Goal: Task Accomplishment & Management: Manage account settings

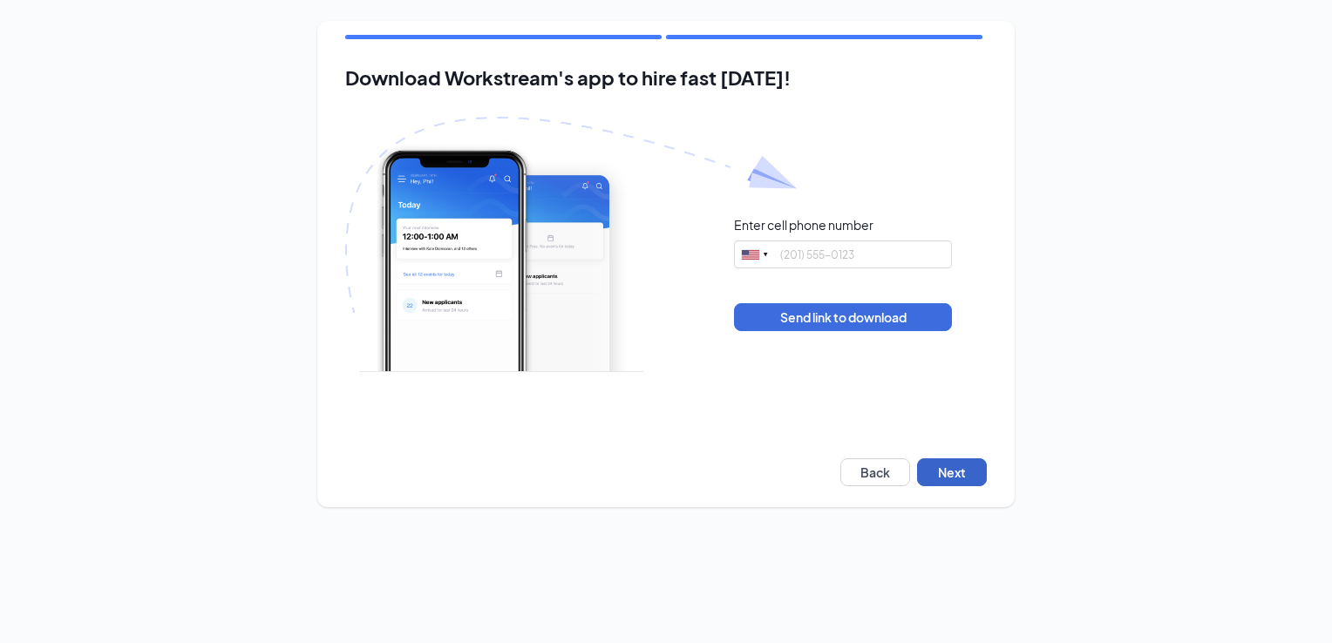
click at [941, 473] on button "Next" at bounding box center [952, 472] width 70 height 28
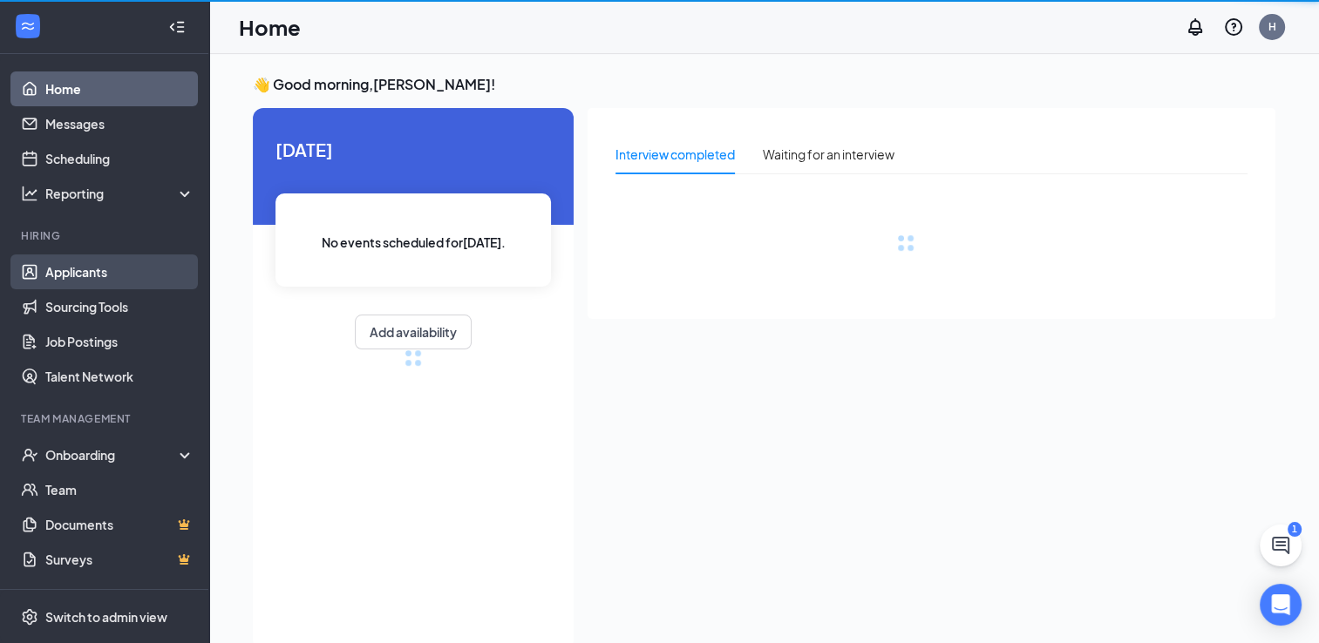
click at [73, 271] on link "Applicants" at bounding box center [119, 271] width 149 height 35
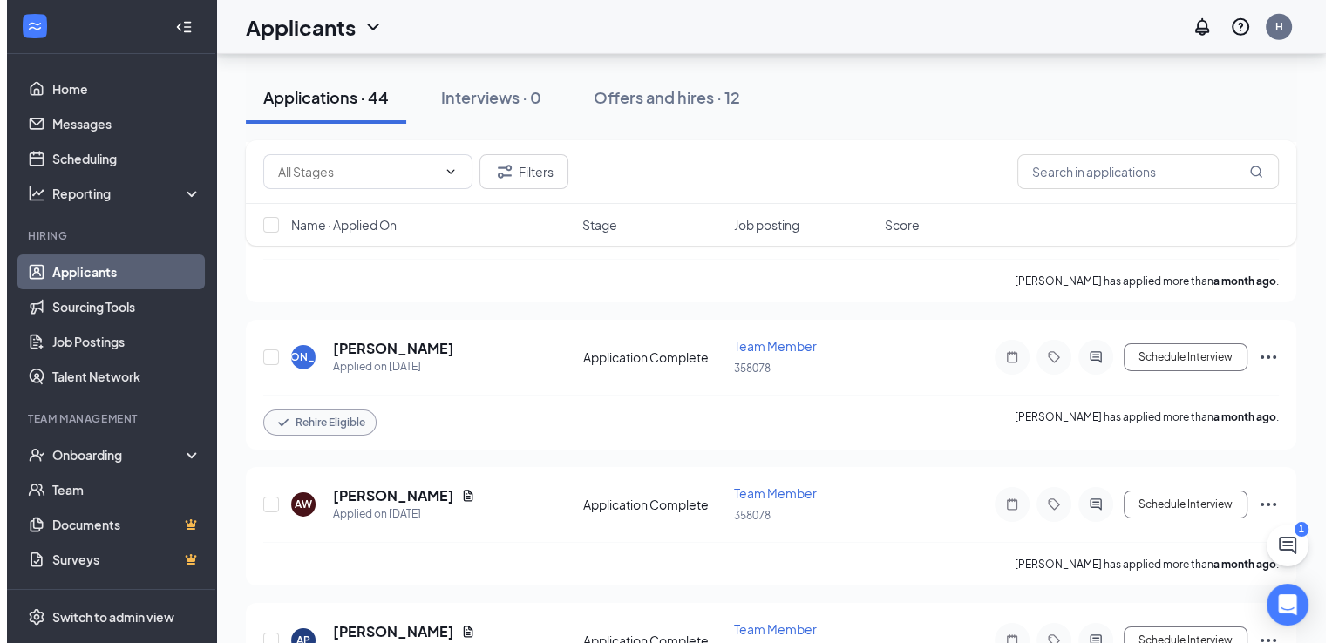
scroll to position [5682, 0]
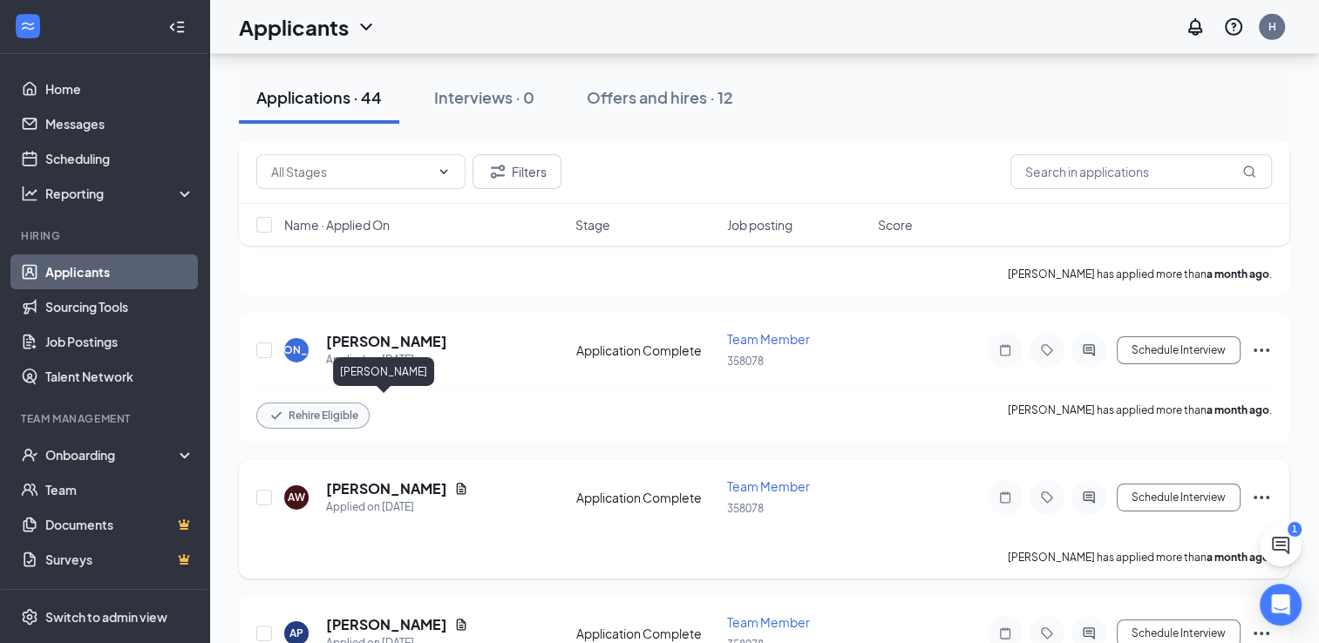
click at [363, 479] on h5 "Angel Williams" at bounding box center [386, 488] width 121 height 19
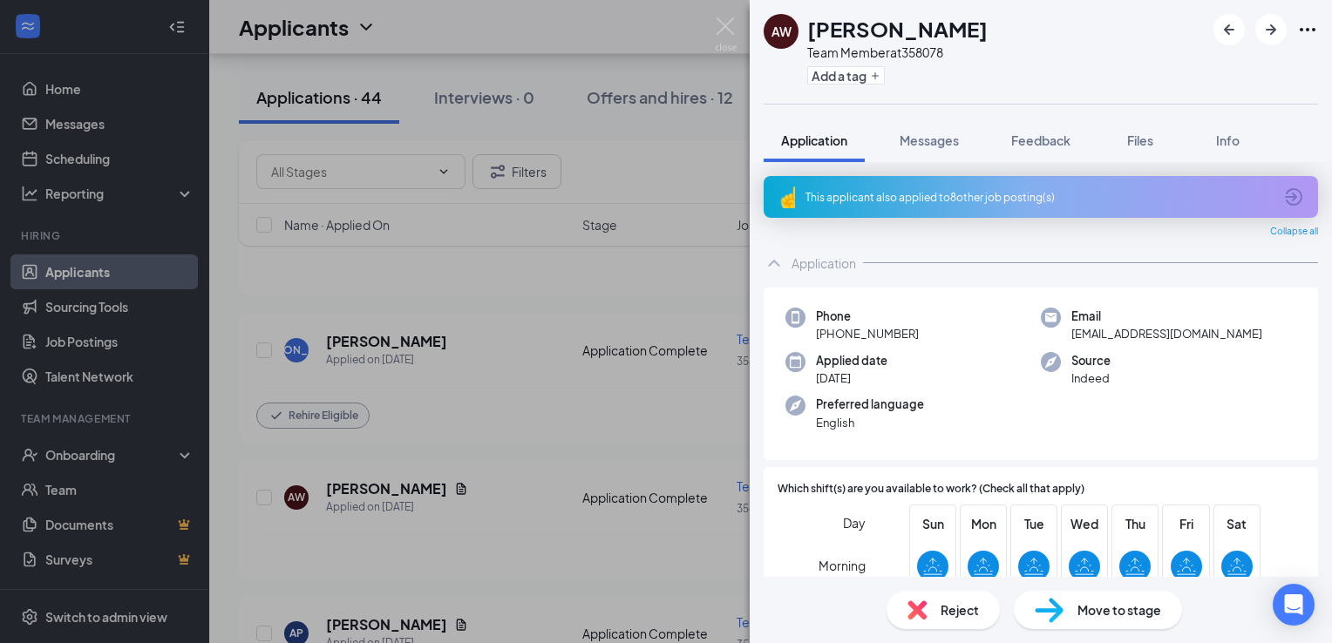
click at [579, 323] on div "AW Angel Williams Team Member at 358078 Add a tag Application Messages Feedback…" at bounding box center [666, 321] width 1332 height 643
click at [537, 377] on div "AW Angel Williams Team Member at 358078 Add a tag Application Messages Feedback…" at bounding box center [666, 321] width 1332 height 643
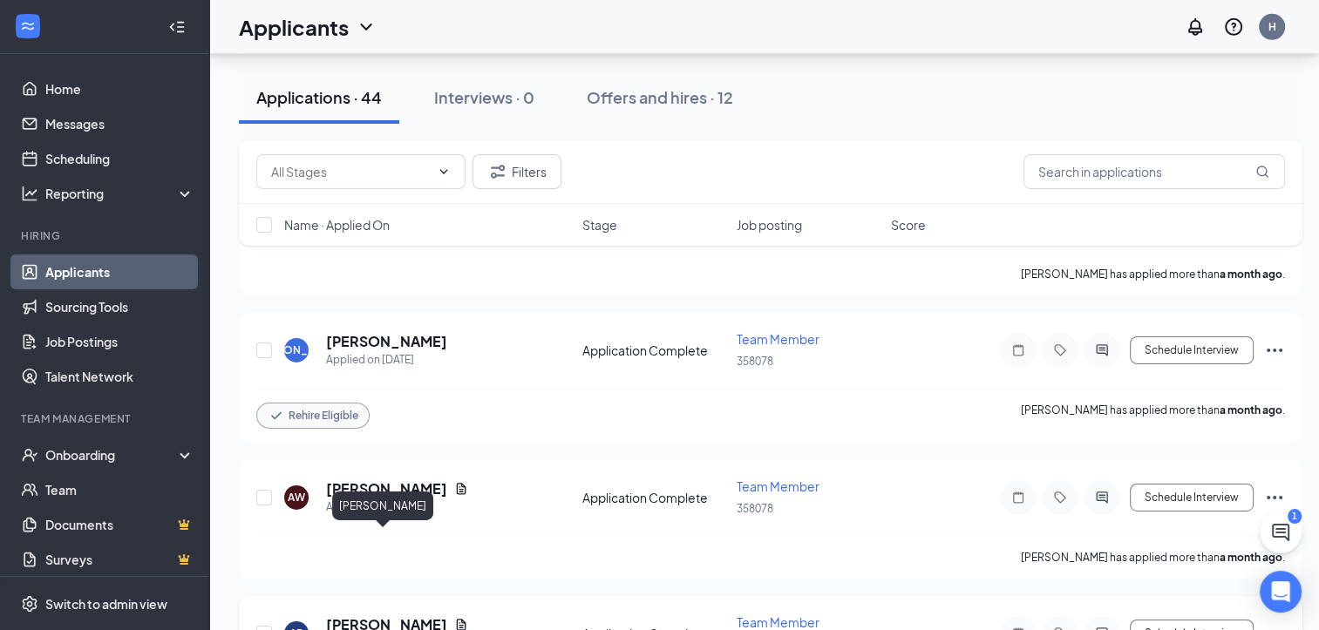
click at [380, 615] on h5 "Ahmani Paulin" at bounding box center [386, 624] width 121 height 19
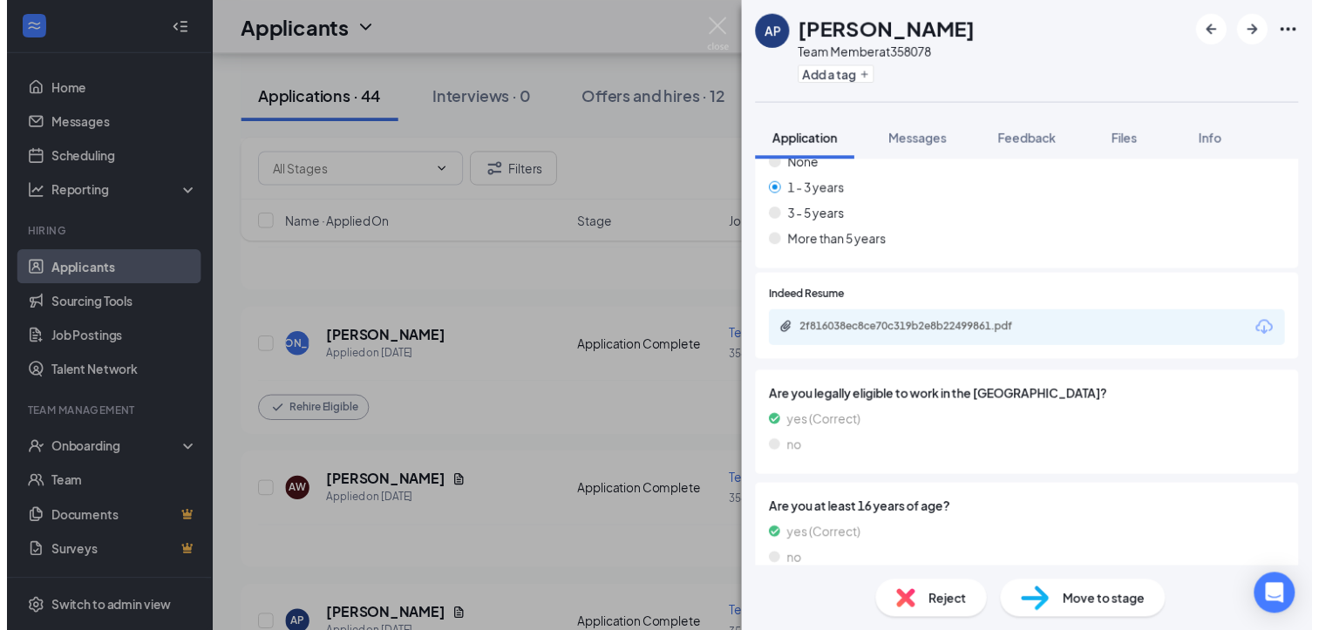
scroll to position [1476, 0]
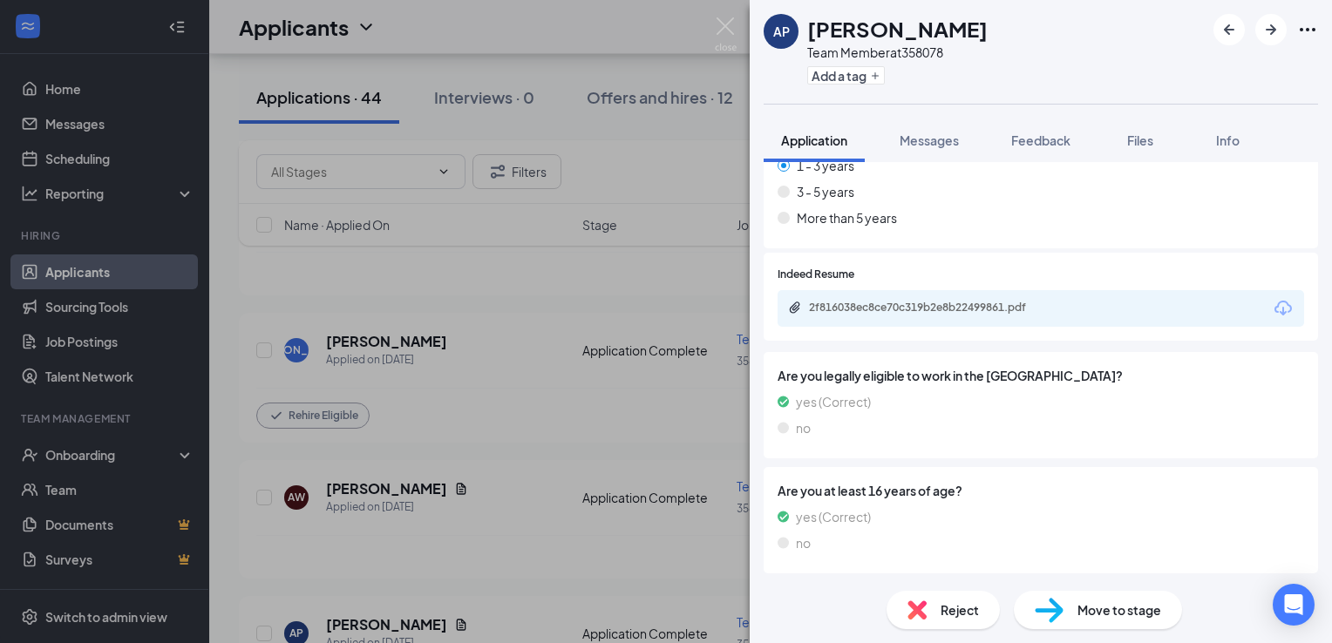
click at [510, 472] on div "AP Ahmani Paulin Team Member at 358078 Add a tag Application Messages Feedback …" at bounding box center [666, 321] width 1332 height 643
click at [503, 462] on div "AP Ahmani Paulin Team Member at 358078 Add a tag Application Messages Feedback …" at bounding box center [666, 321] width 1332 height 643
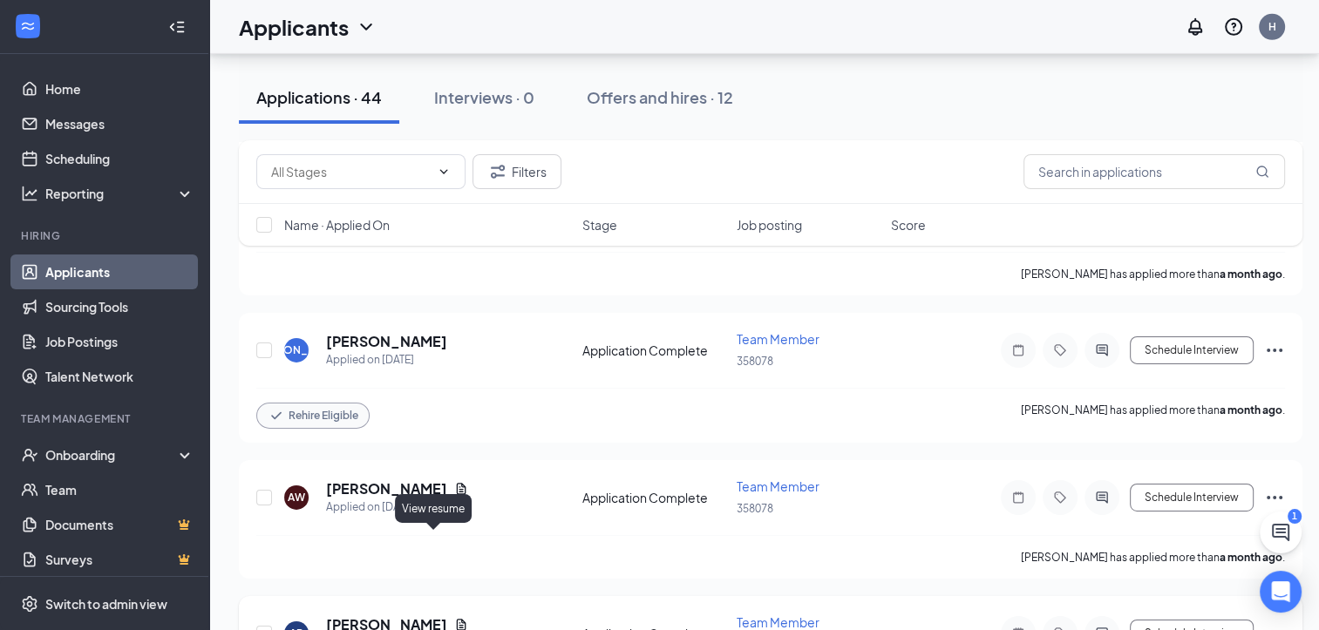
click at [454, 618] on icon "Document" at bounding box center [461, 625] width 14 height 14
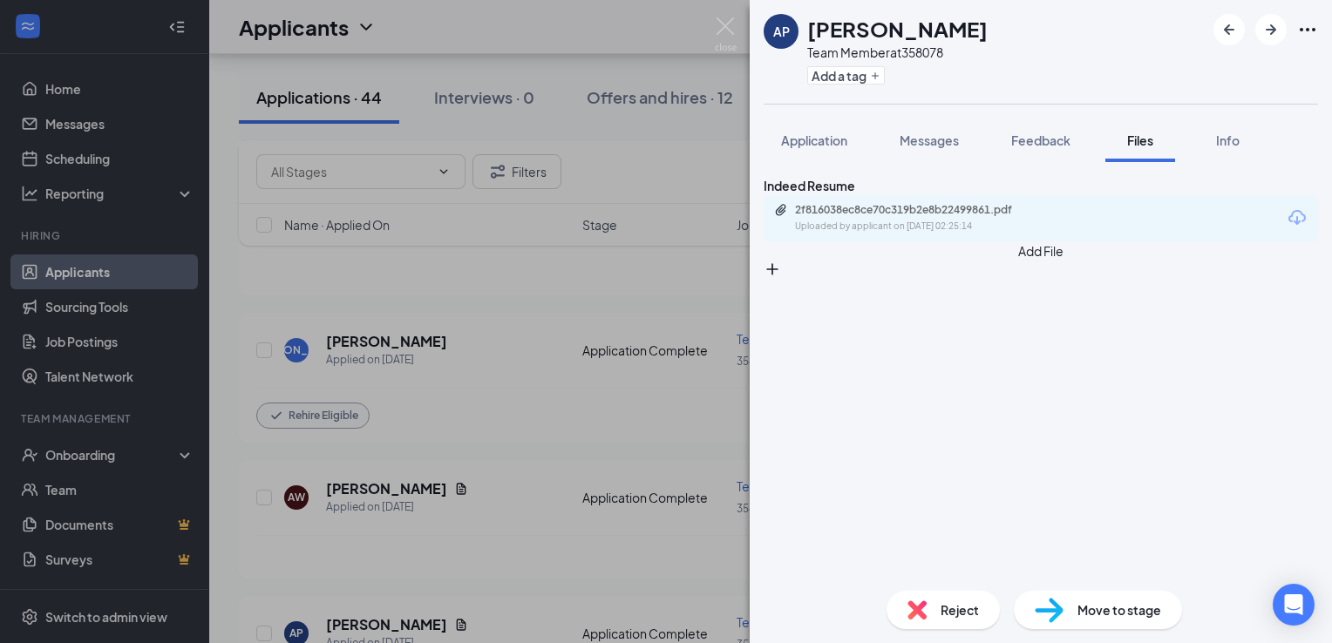
click at [513, 477] on div "AP Ahmani Paulin Team Member at 358078 Add a tag Application Messages Feedback …" at bounding box center [666, 321] width 1332 height 643
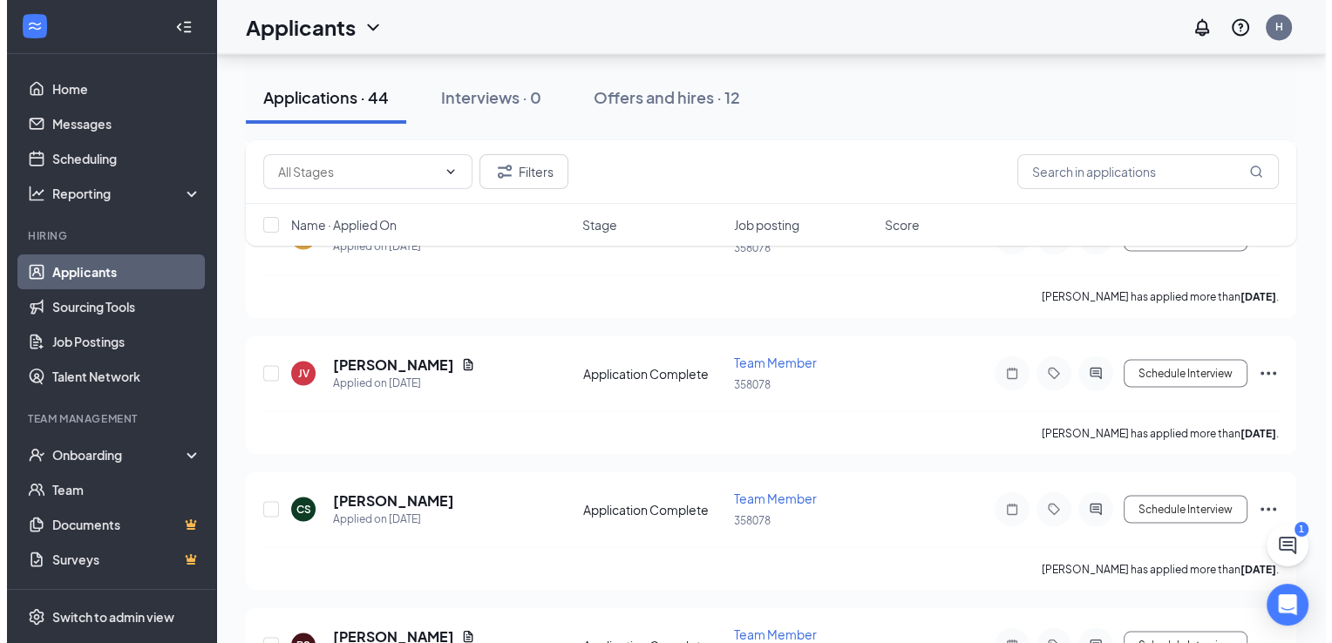
scroll to position [2953, 0]
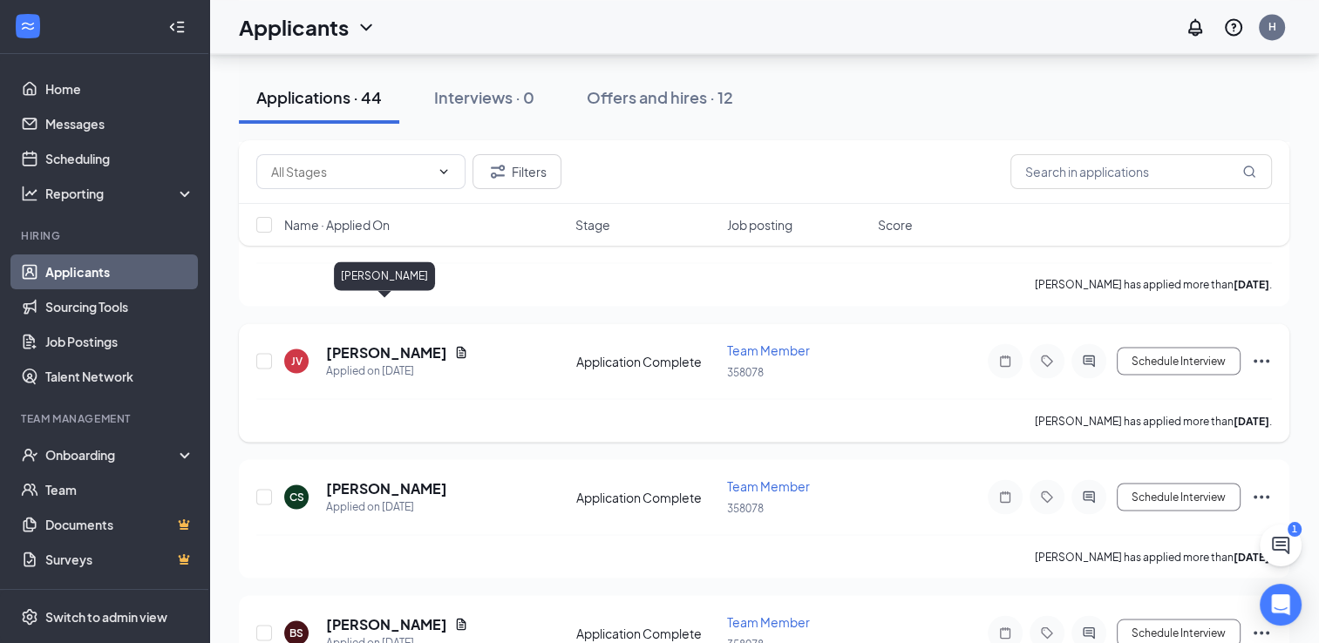
click at [371, 343] on h5 "Jonathan Vargas" at bounding box center [386, 352] width 121 height 19
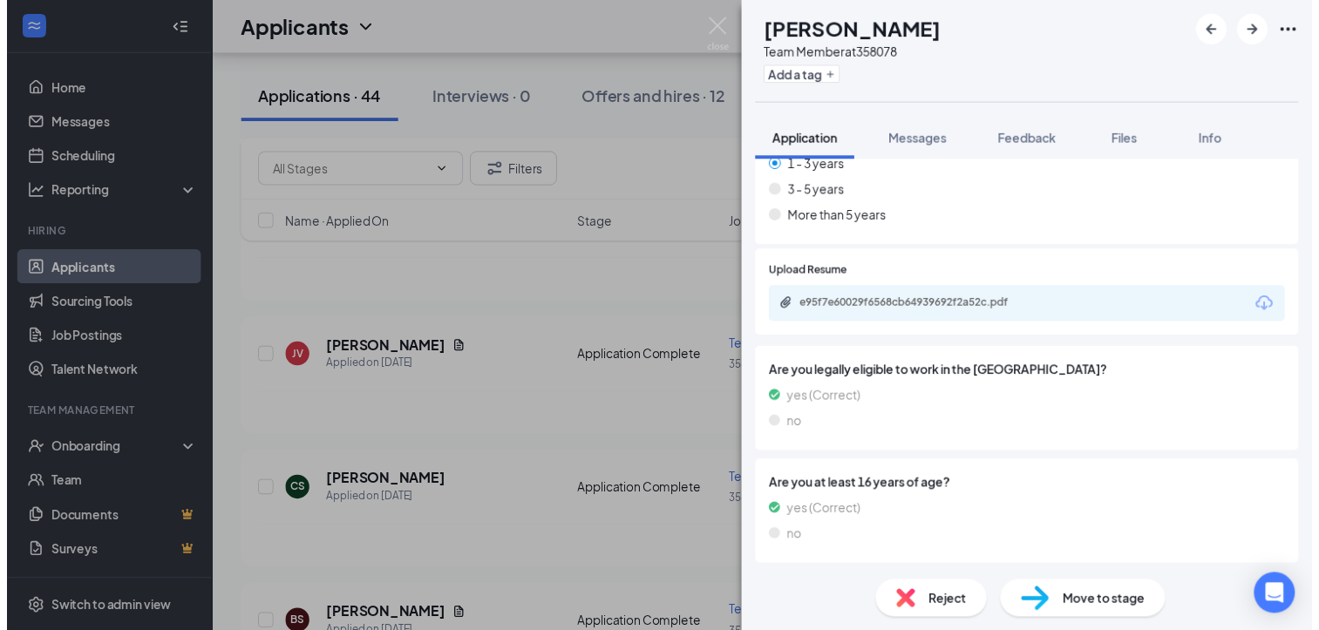
scroll to position [1408, 0]
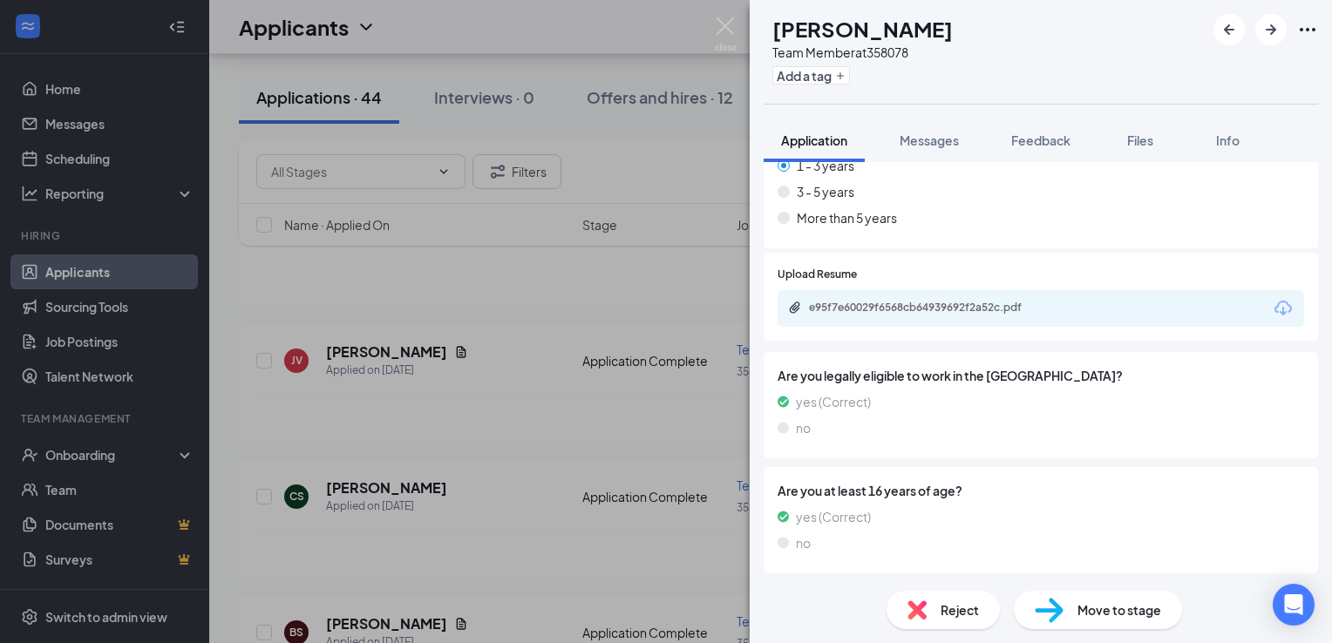
click at [556, 378] on div "JV Jonathan Vargas Team Member at 358078 Add a tag Application Messages Feedbac…" at bounding box center [666, 321] width 1332 height 643
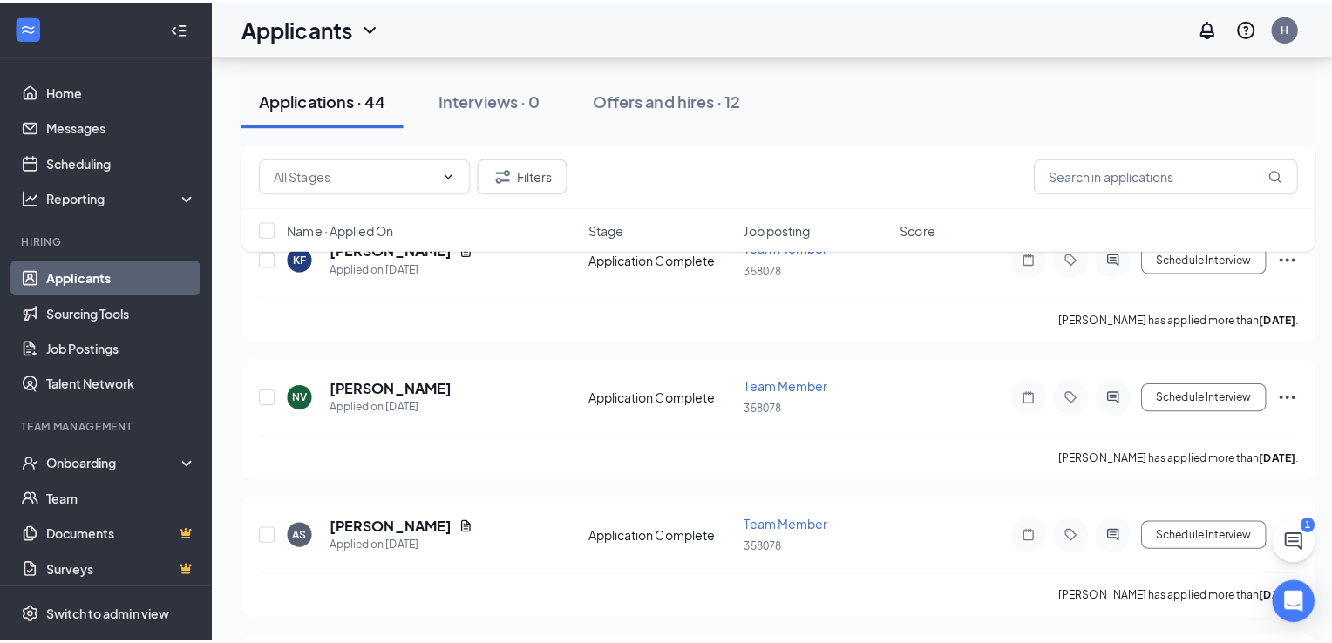
scroll to position [3650, 0]
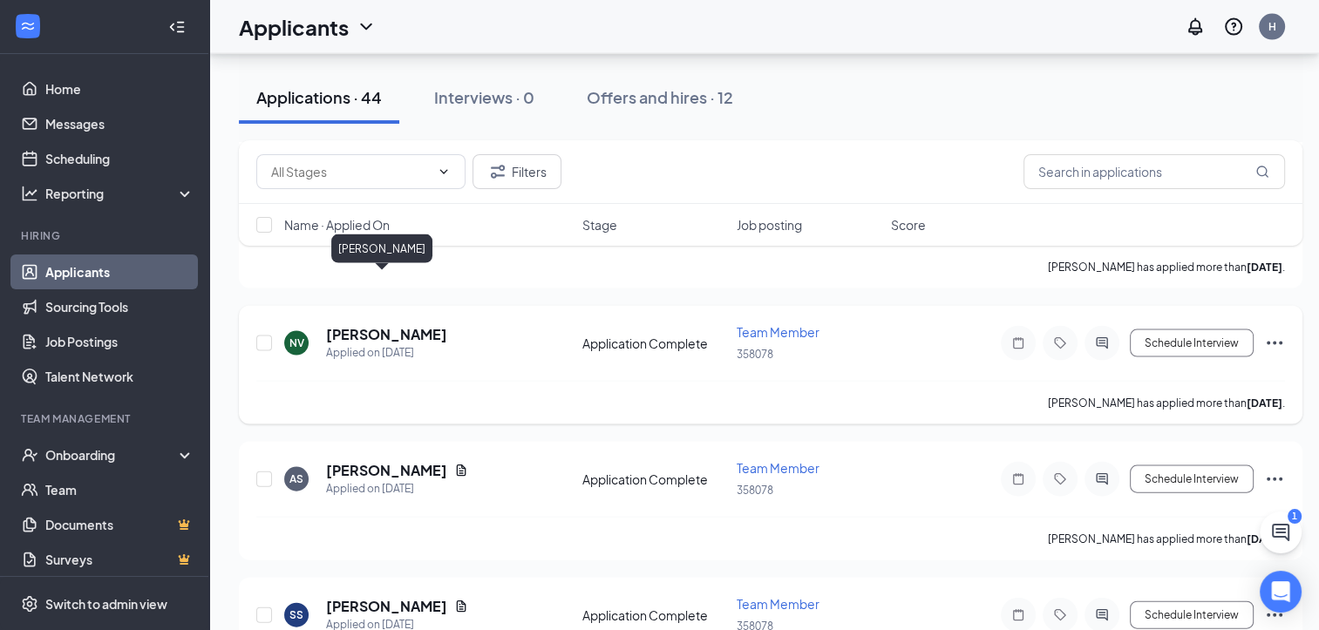
click at [360, 325] on h5 "Neysha Vega" at bounding box center [386, 334] width 121 height 19
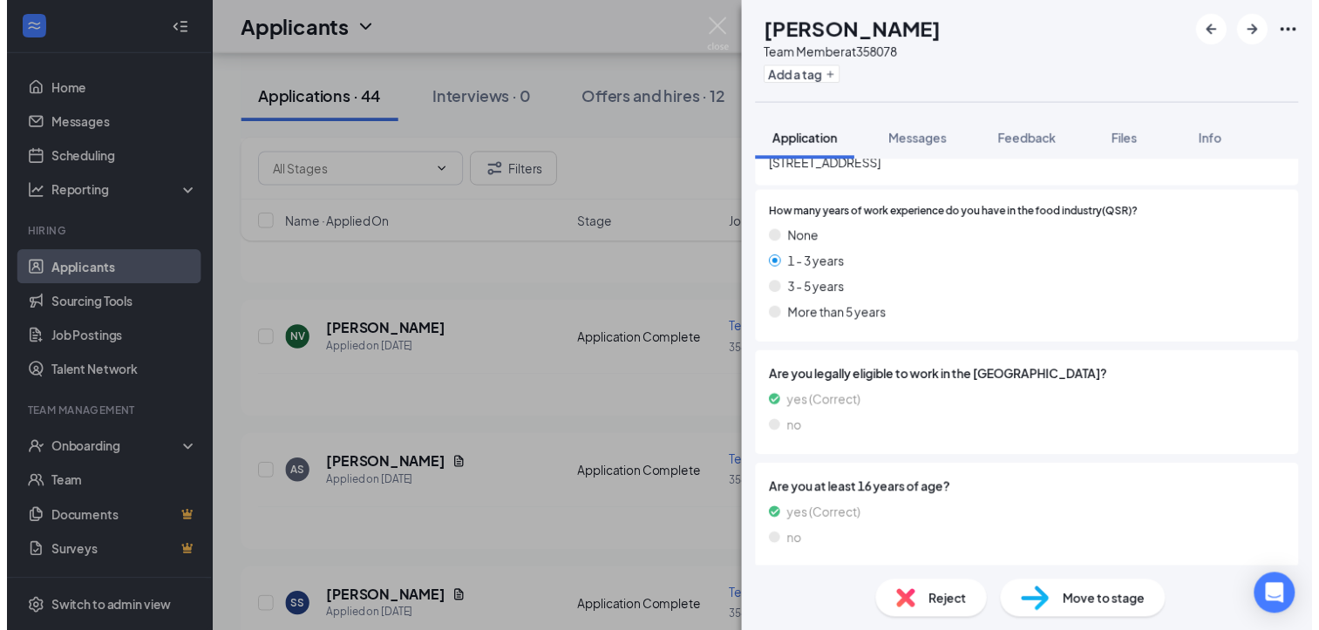
scroll to position [1332, 0]
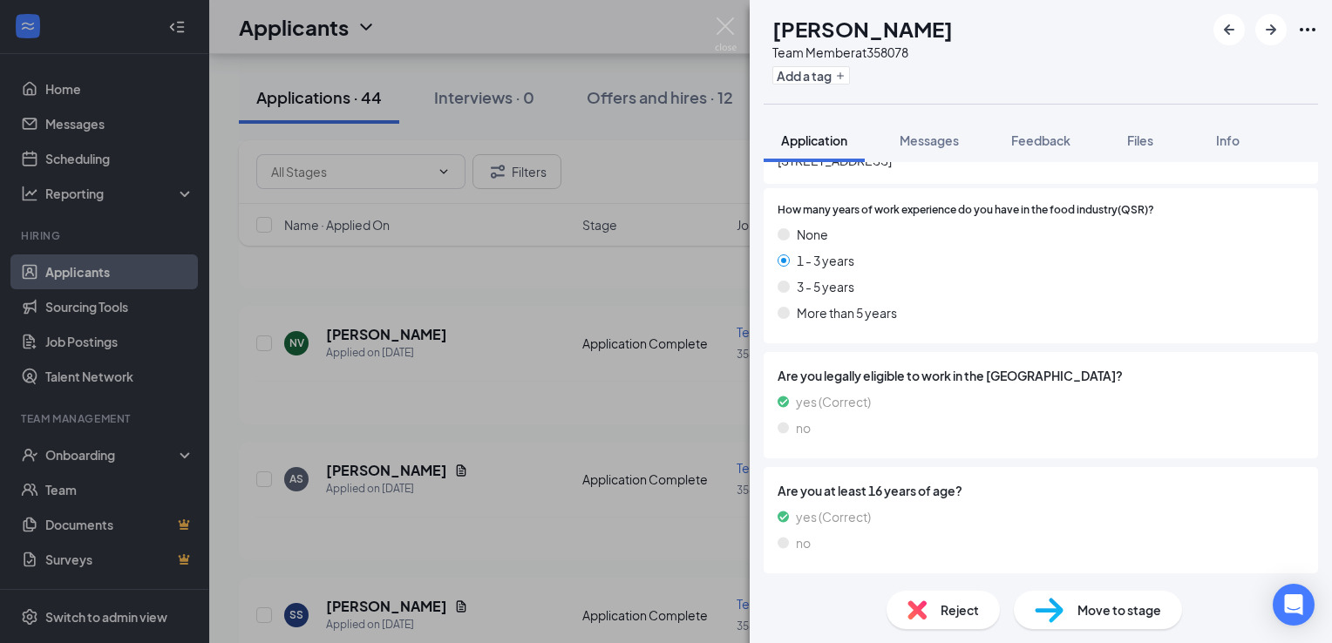
click at [670, 375] on div "NV Neysha Vega Team Member at 358078 Add a tag Application Messages Feedback Fi…" at bounding box center [666, 321] width 1332 height 643
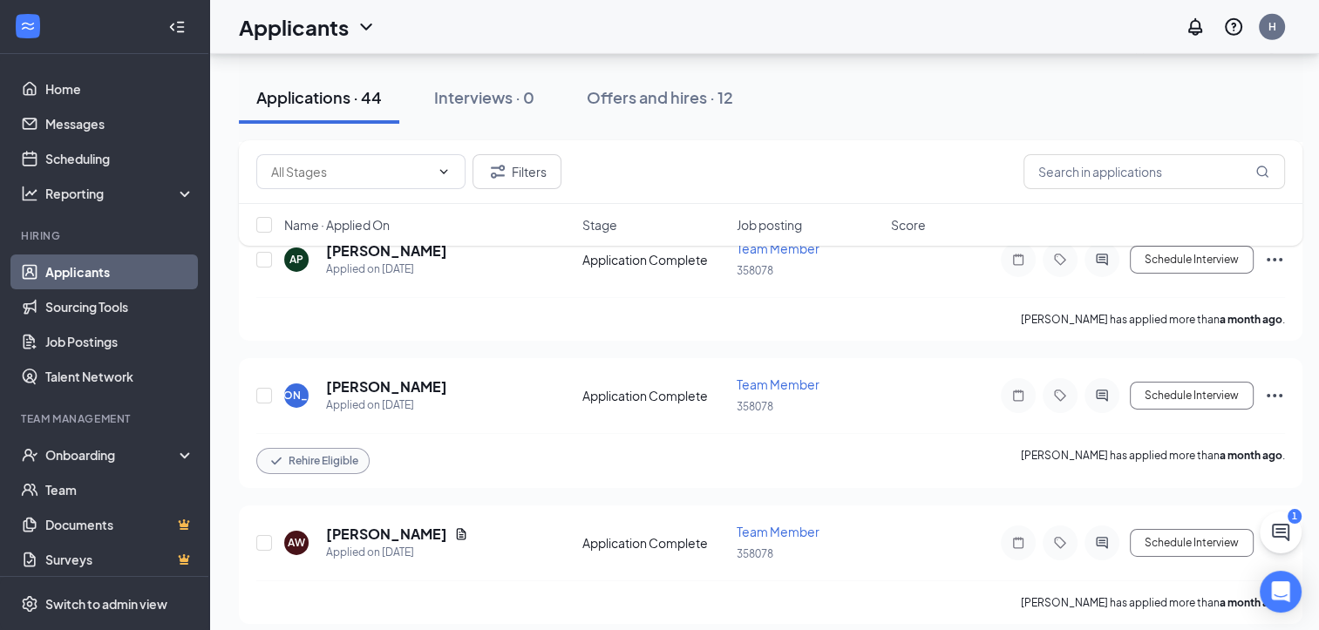
scroll to position [5702, 0]
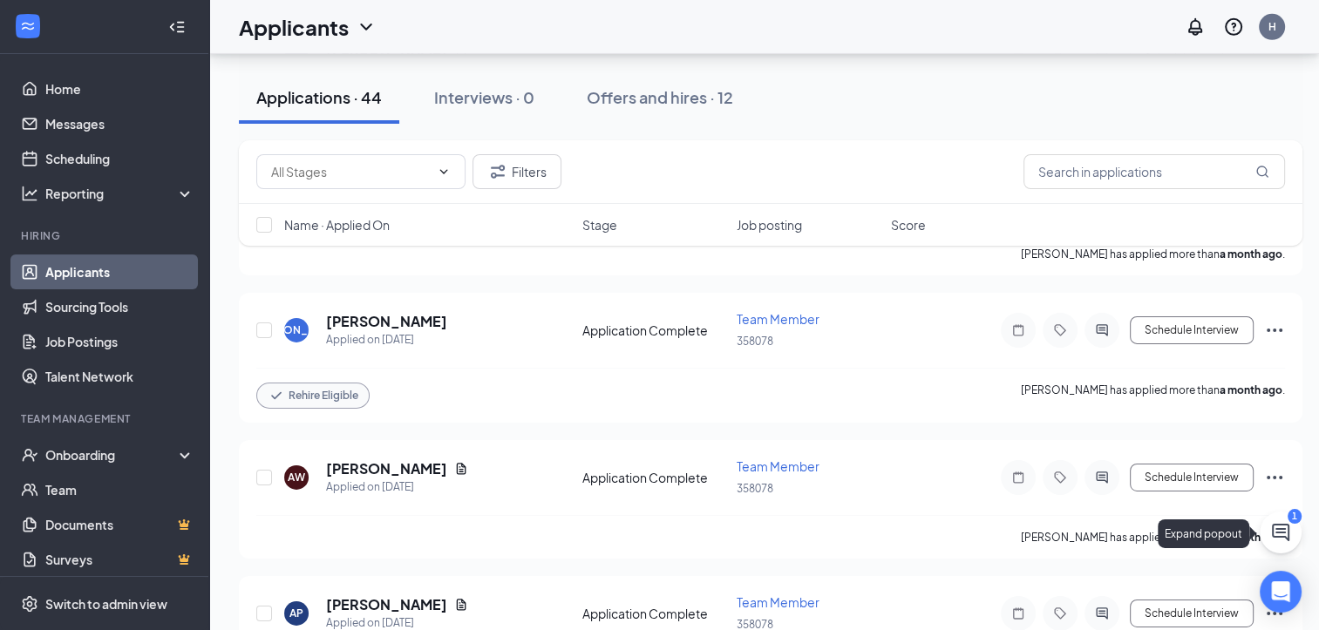
click at [1284, 537] on icon "ChatActive" at bounding box center [1280, 532] width 17 height 17
click at [1121, 535] on h3 "SMS Messages" at bounding box center [1172, 523] width 102 height 23
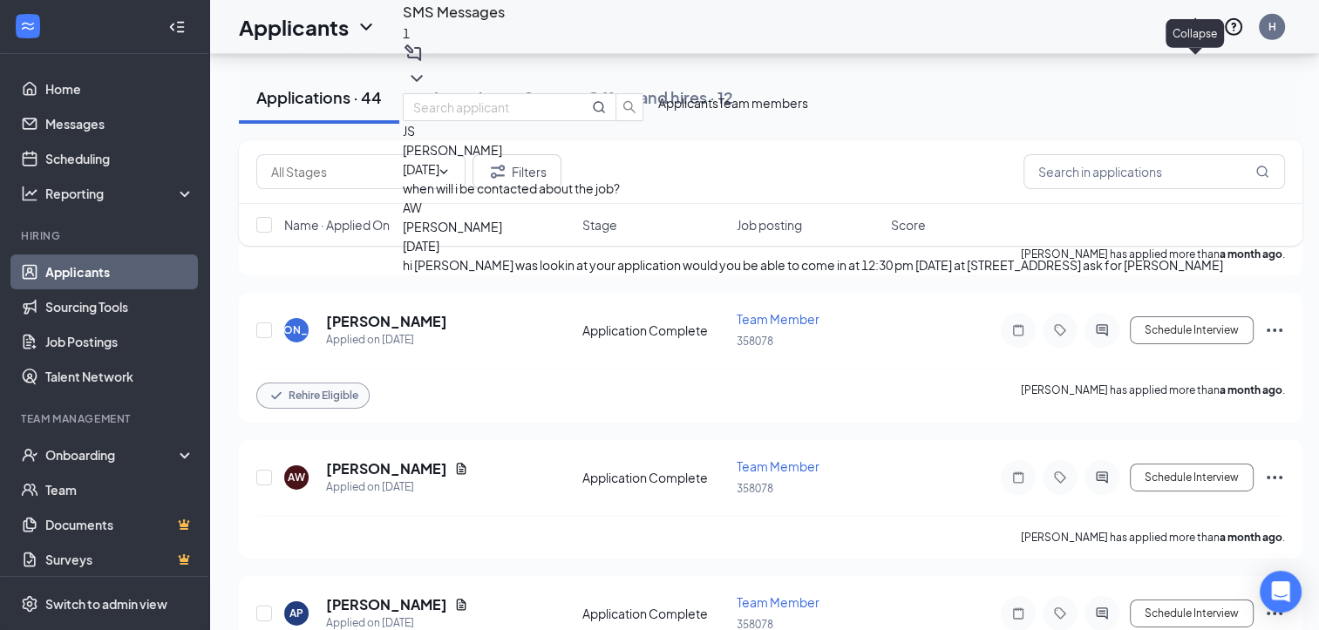
click at [427, 71] on icon "ChevronDown" at bounding box center [416, 78] width 21 height 21
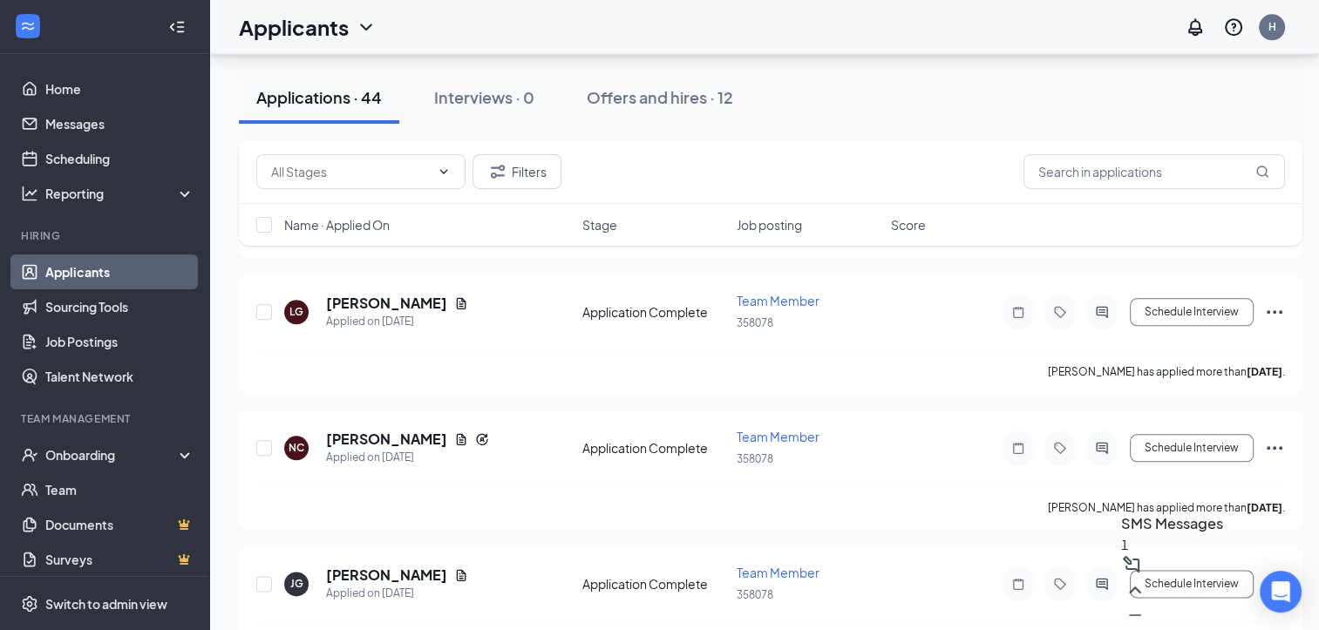
scroll to position [1856, 0]
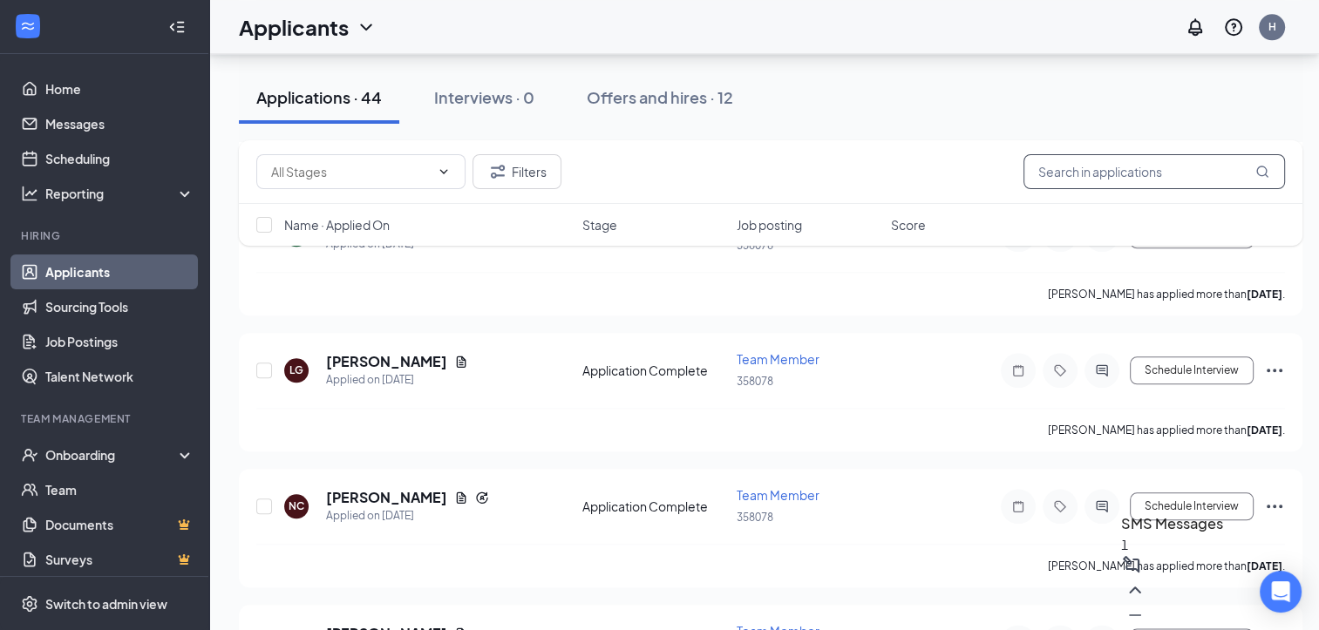
click at [1079, 160] on input "text" at bounding box center [1153, 171] width 261 height 35
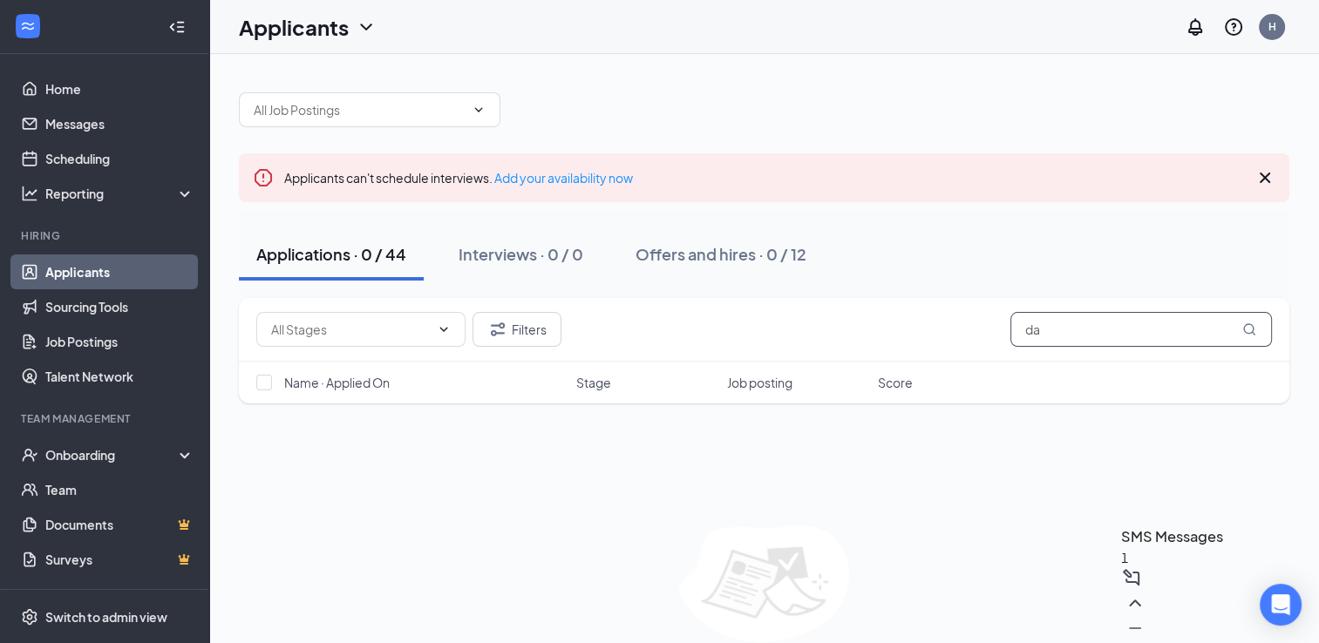
type input "d"
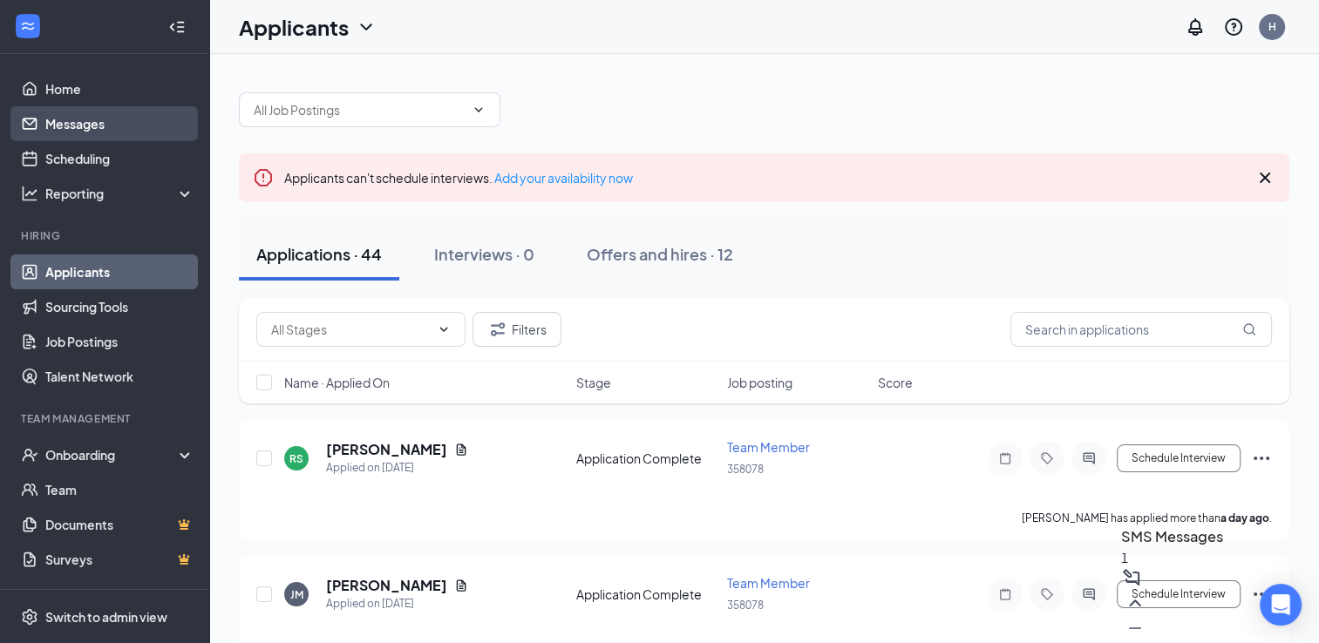
click at [72, 122] on link "Messages" at bounding box center [119, 123] width 149 height 35
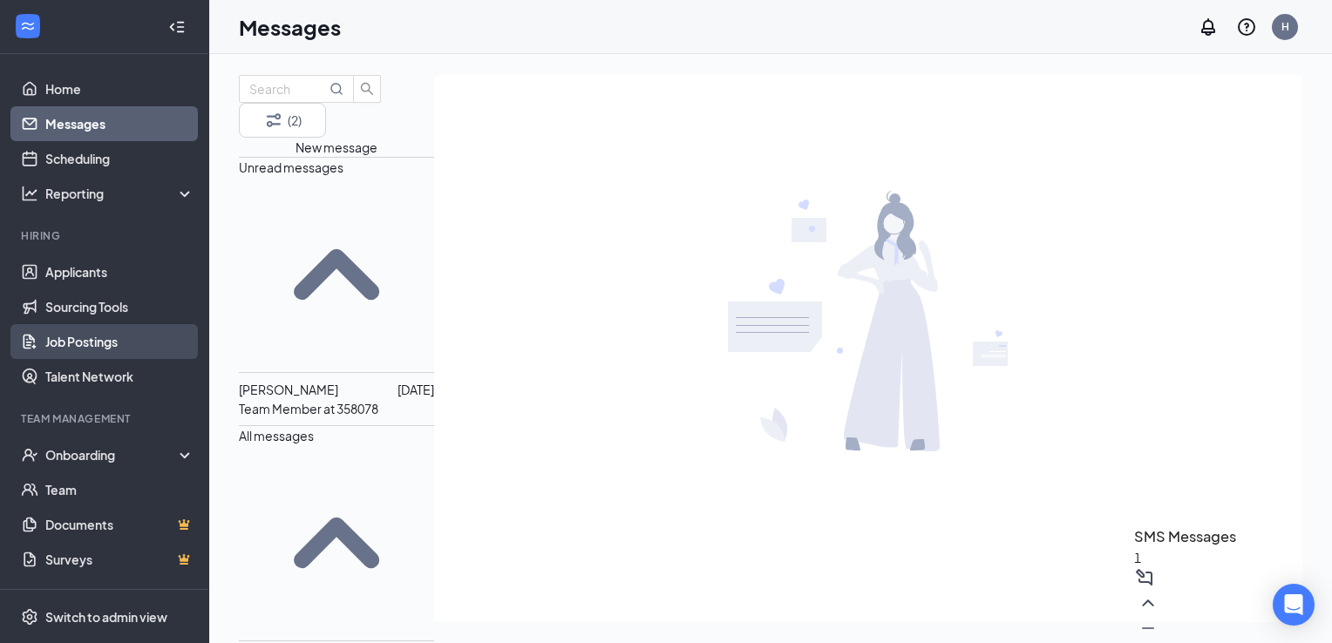
click at [98, 343] on link "Job Postings" at bounding box center [119, 341] width 149 height 35
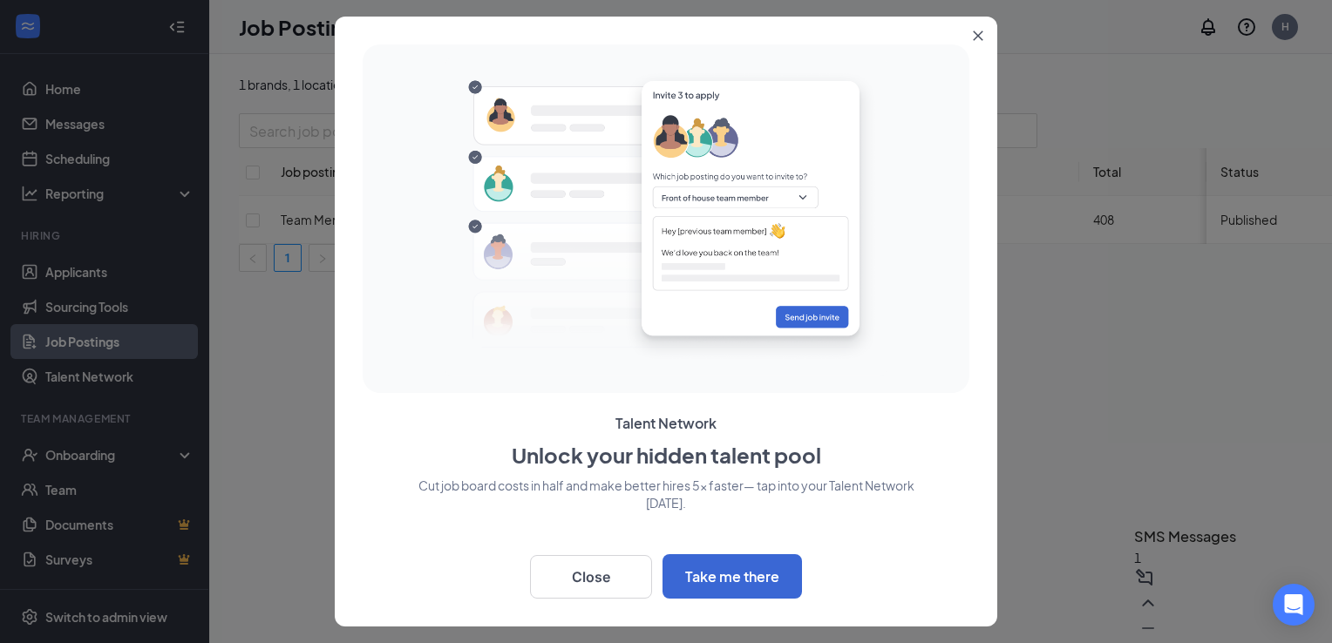
click at [979, 35] on icon "Close" at bounding box center [979, 36] width 10 height 10
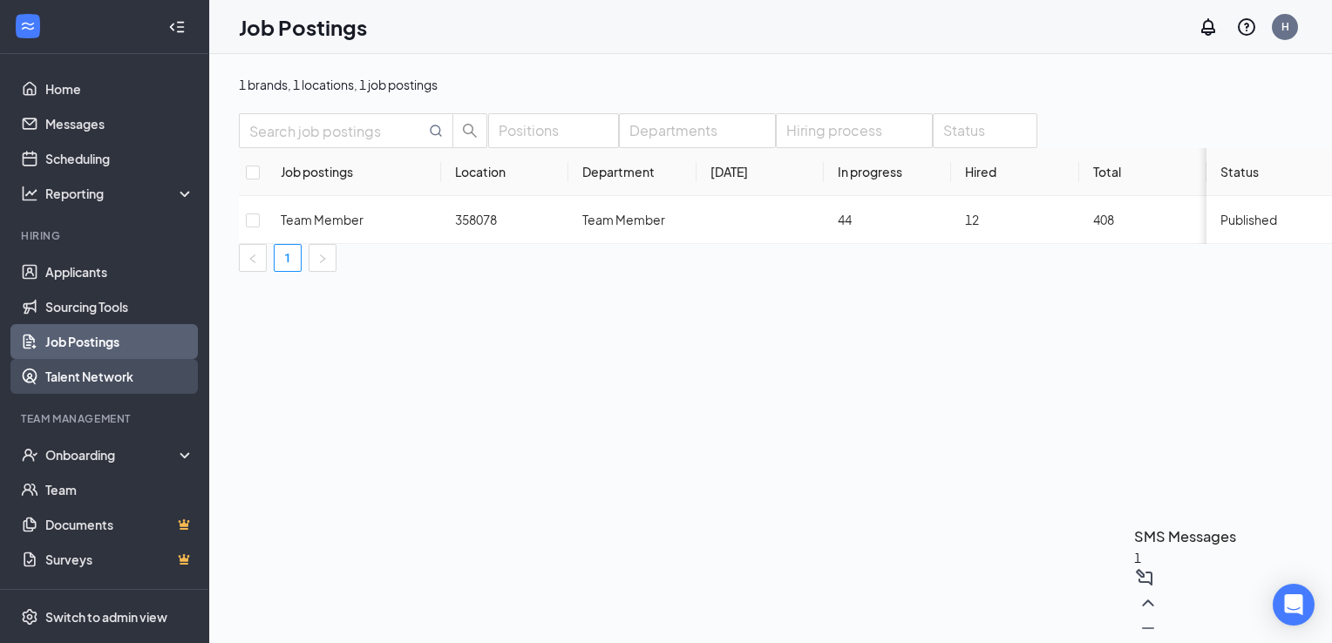
click at [115, 385] on link "Talent Network" at bounding box center [119, 376] width 149 height 35
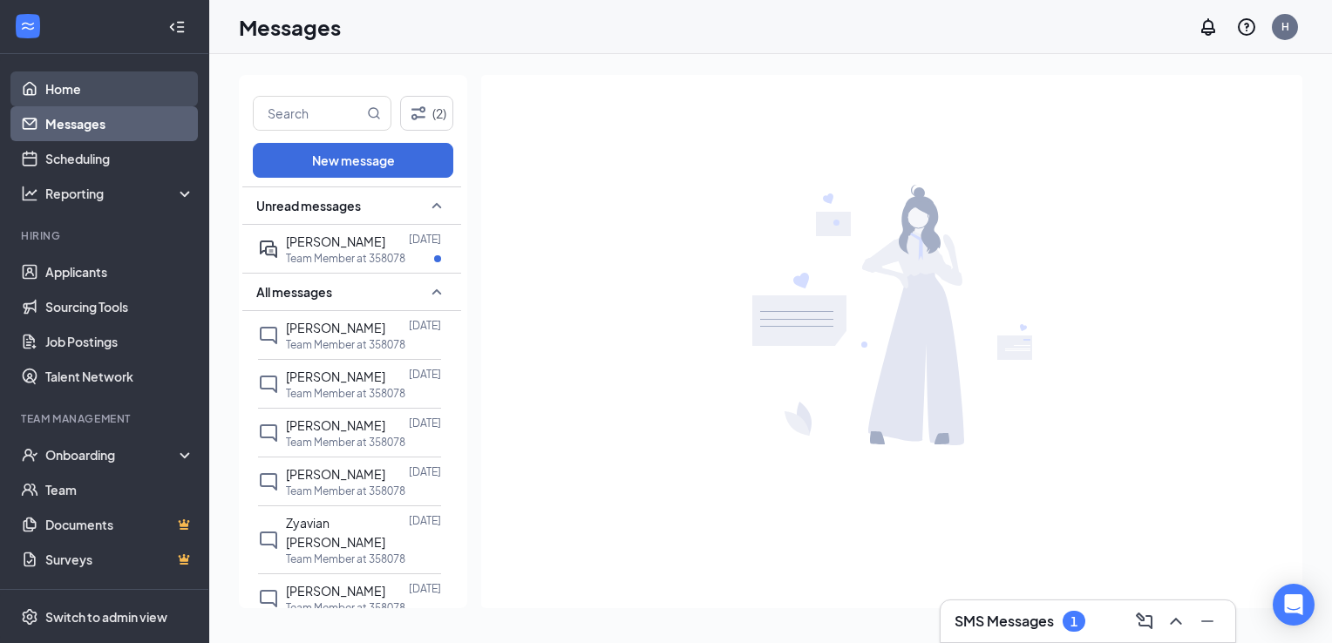
click at [62, 87] on link "Home" at bounding box center [119, 88] width 149 height 35
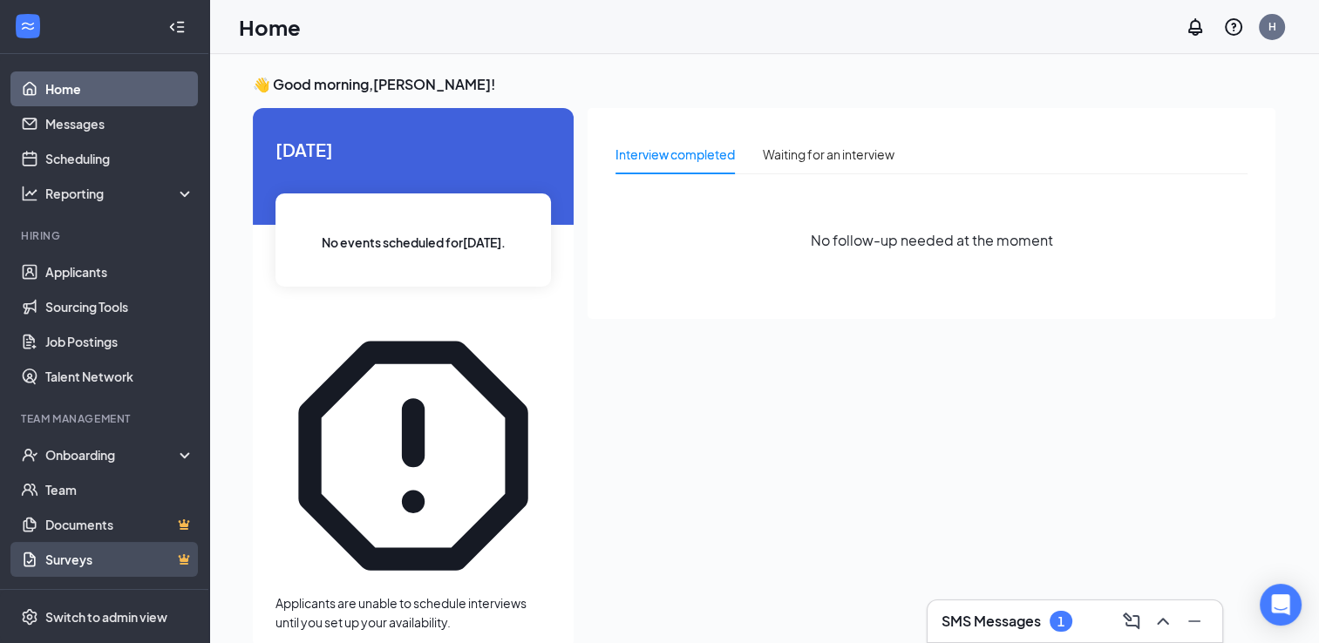
click at [91, 556] on link "Surveys" at bounding box center [119, 559] width 149 height 35
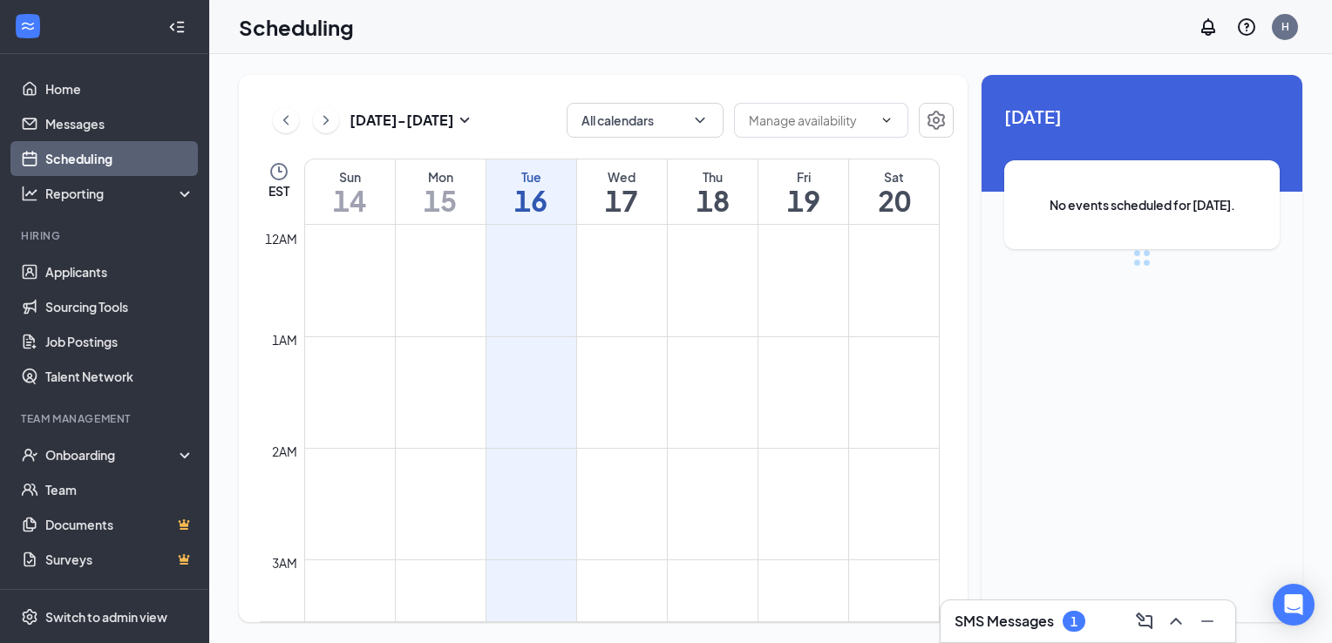
scroll to position [857, 0]
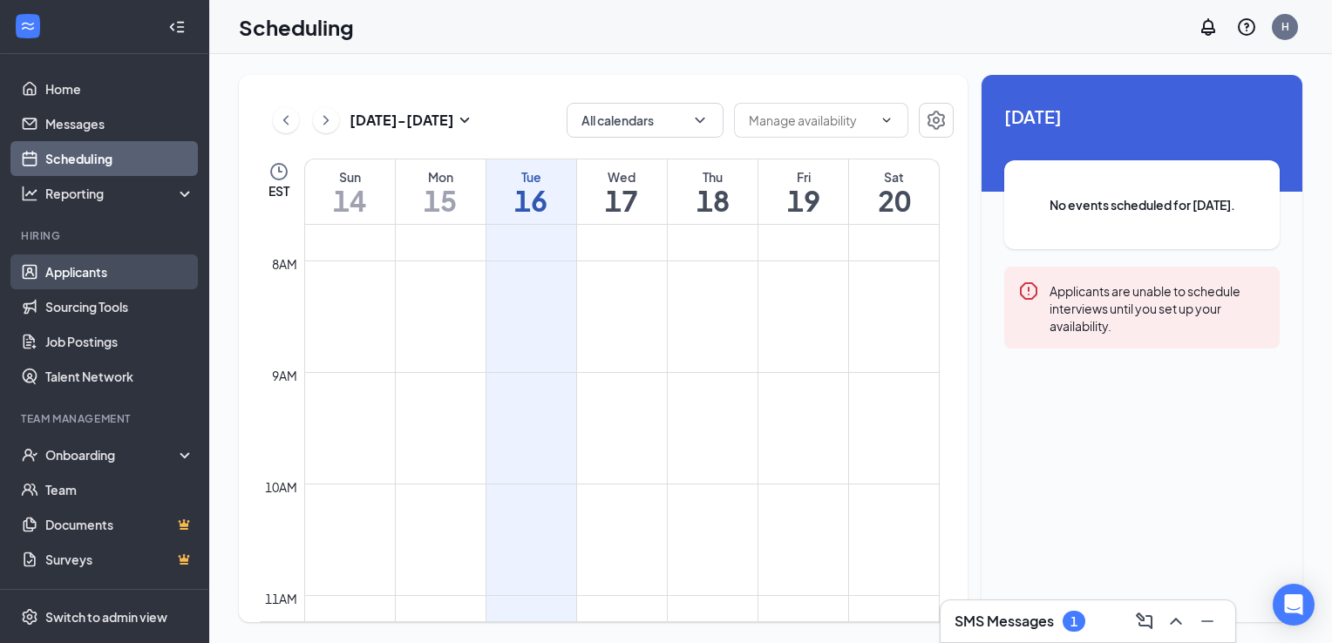
click at [91, 273] on link "Applicants" at bounding box center [119, 271] width 149 height 35
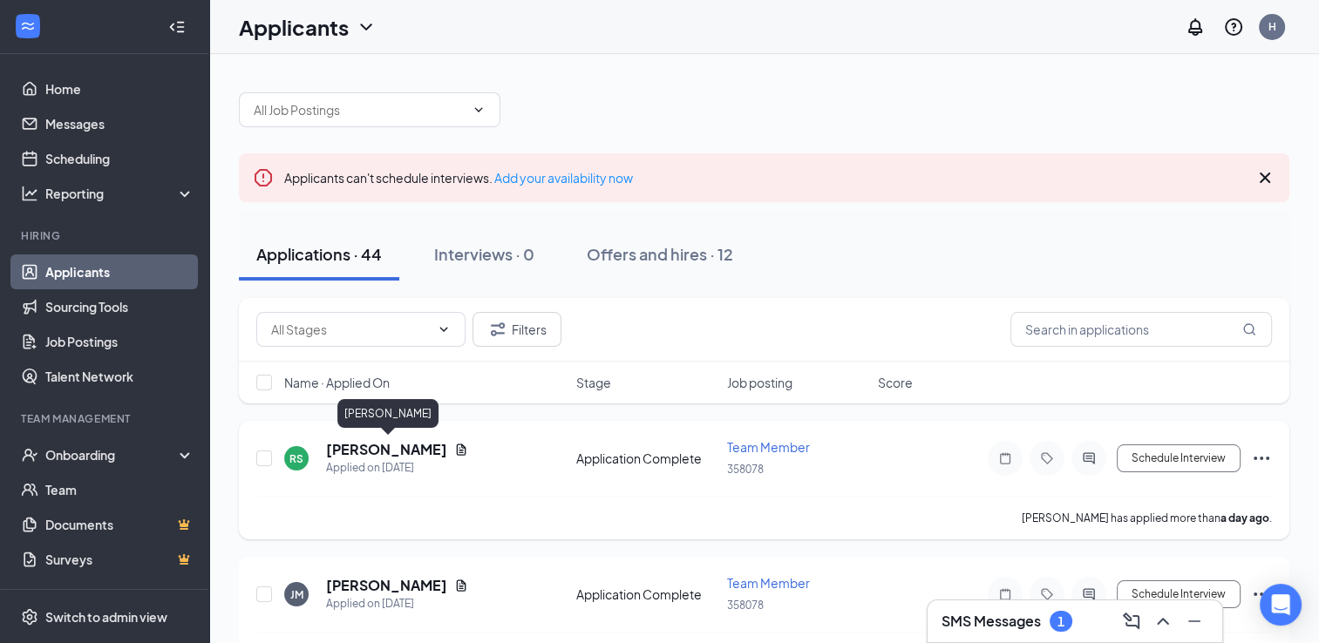
click at [363, 447] on h5 "[PERSON_NAME]" at bounding box center [386, 449] width 121 height 19
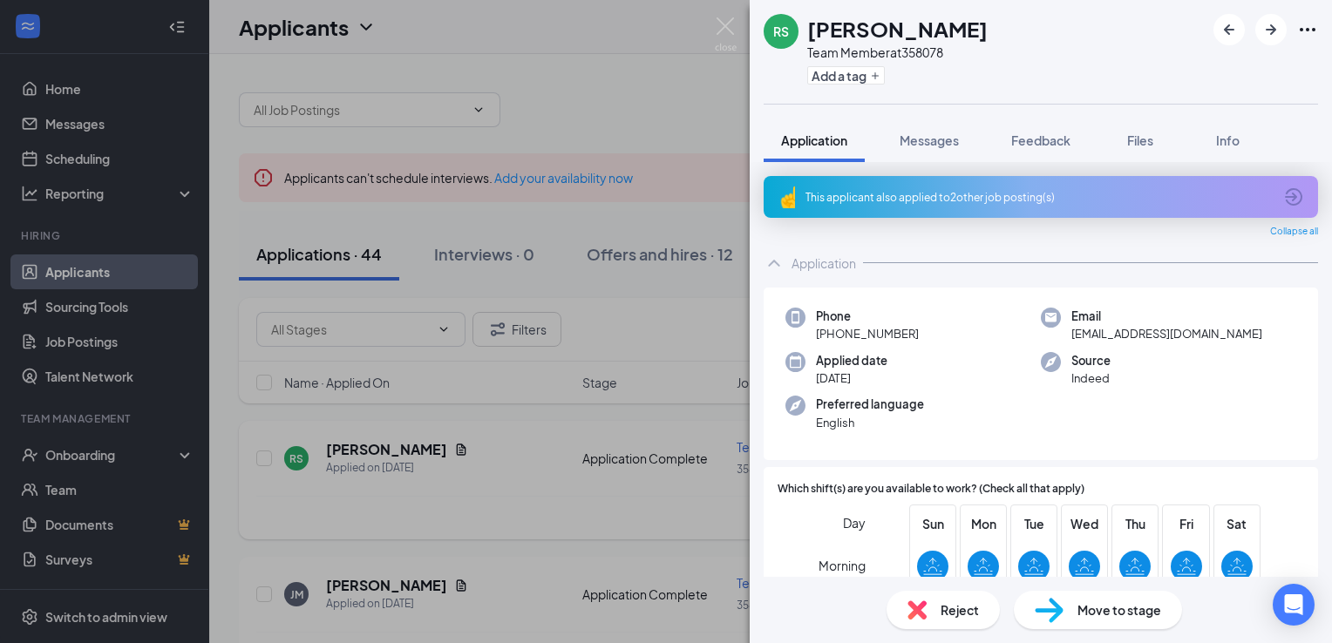
click at [363, 447] on div "RS [PERSON_NAME] Team Member at 358078 Add a tag Application Messages Feedback …" at bounding box center [666, 321] width 1332 height 643
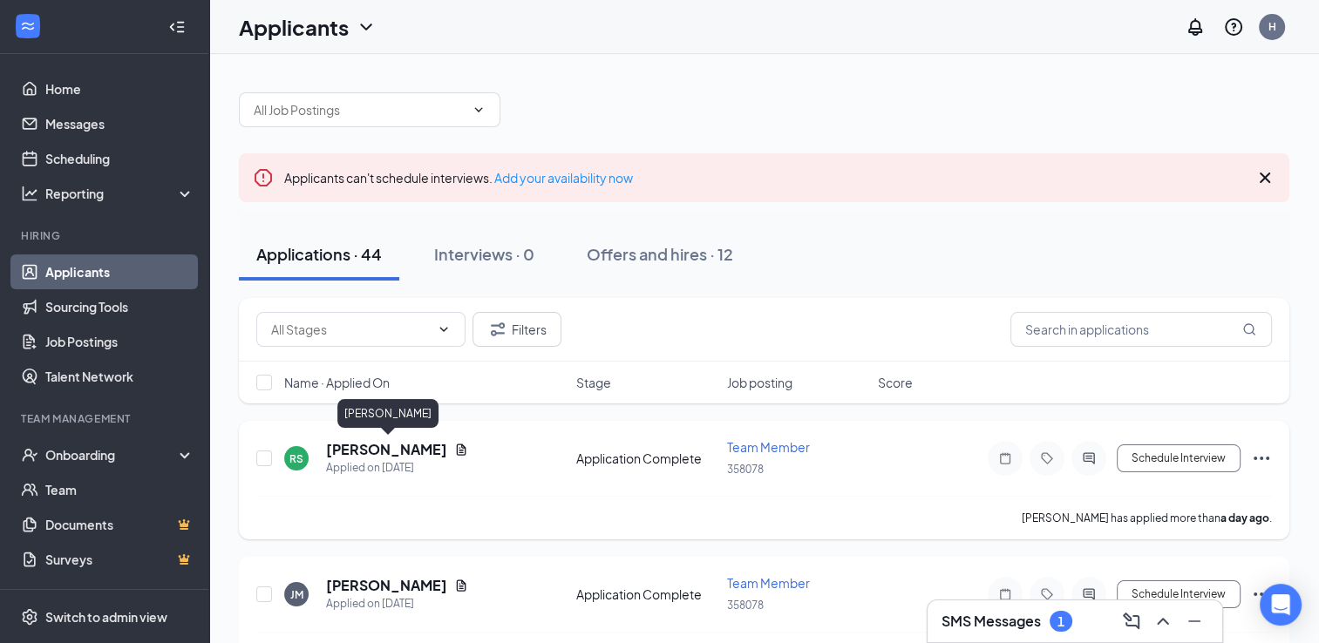
click at [409, 450] on h5 "[PERSON_NAME]" at bounding box center [386, 449] width 121 height 19
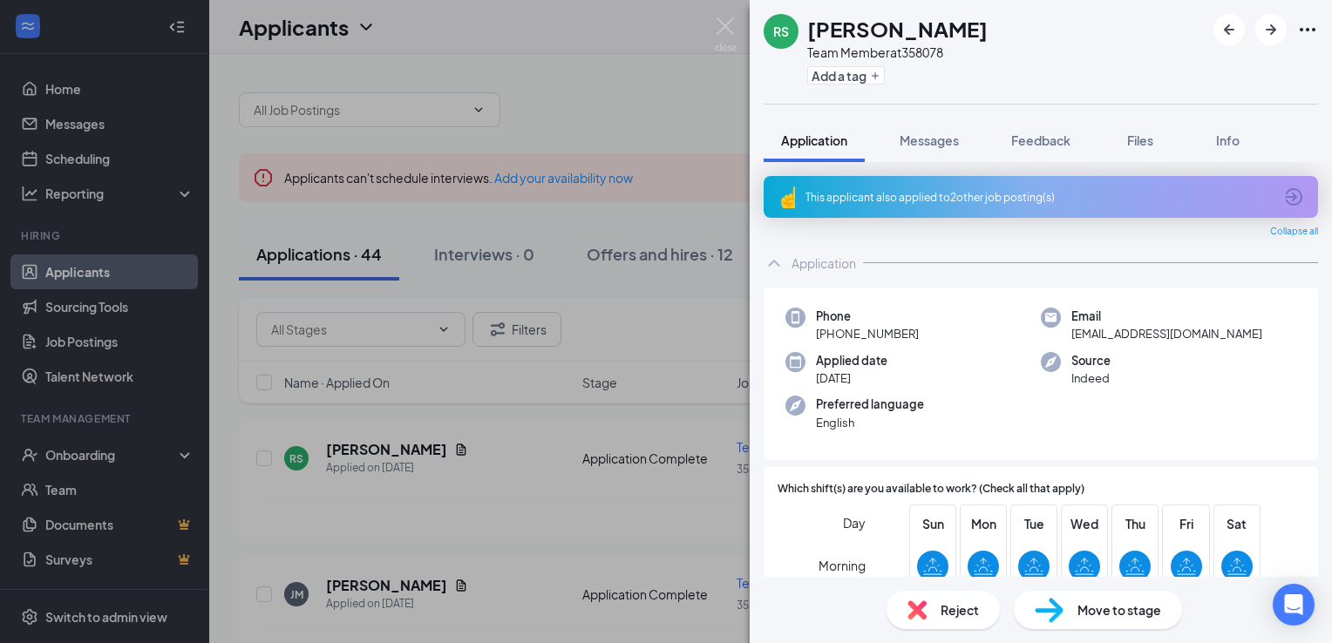
click at [518, 452] on div "RS [PERSON_NAME] Team Member at 358078 Add a tag Application Messages Feedback …" at bounding box center [666, 321] width 1332 height 643
